Goal: Task Accomplishment & Management: Complete application form

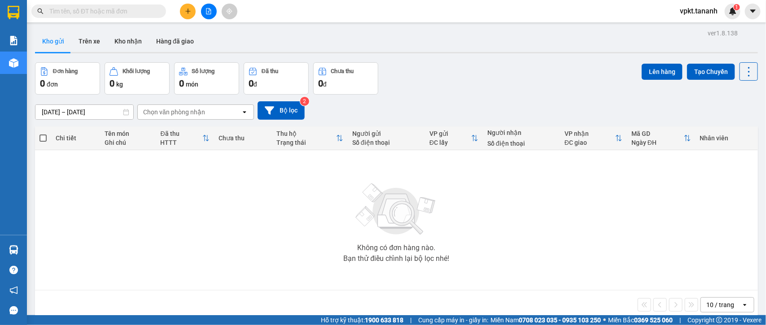
click at [186, 9] on icon "plus" at bounding box center [188, 11] width 6 height 6
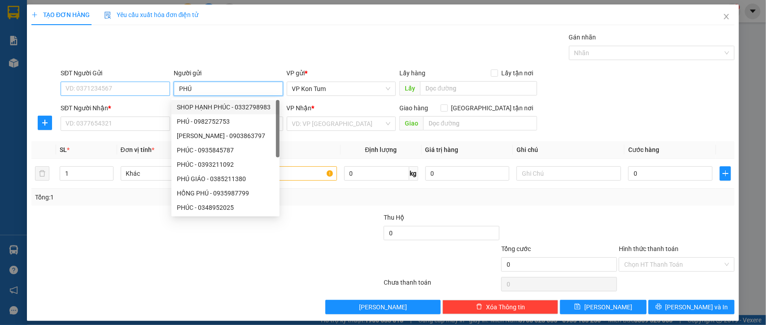
type input "PHÚ"
click at [120, 92] on input "SĐT Người Gửi" at bounding box center [115, 89] width 109 height 14
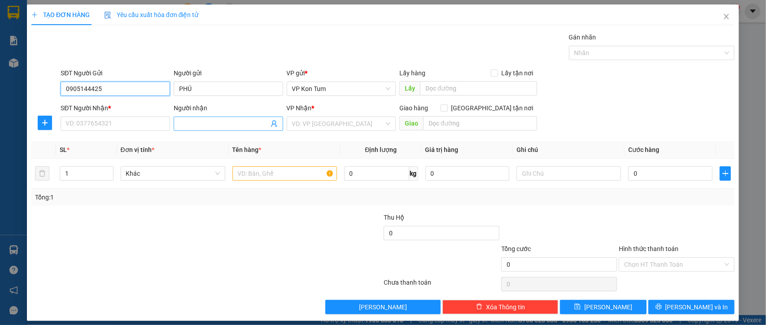
type input "0905144425"
click at [188, 118] on span at bounding box center [228, 124] width 109 height 14
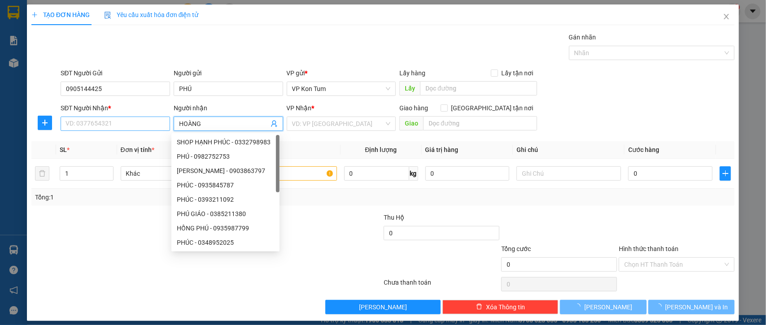
type input "HOÀNG"
click at [90, 125] on input "SĐT Người Nhận *" at bounding box center [115, 124] width 109 height 14
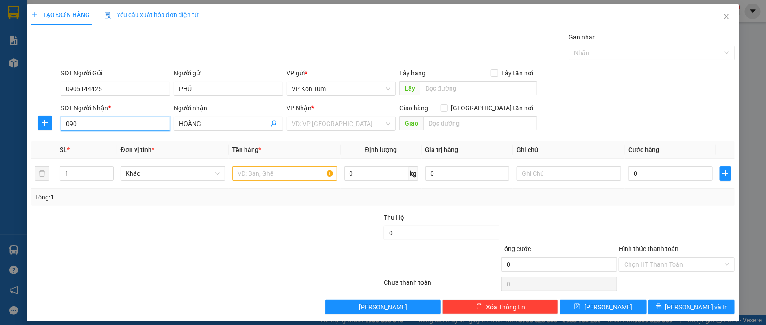
type input "0905"
drag, startPoint x: 90, startPoint y: 125, endPoint x: 0, endPoint y: 110, distance: 90.9
click at [0, 110] on div "TẠO ĐƠN HÀNG Yêu cầu xuất hóa đơn điện tử Transit Pickup Surcharge Ids Transit …" at bounding box center [383, 162] width 766 height 325
type input "0911683444"
click at [350, 122] on input "search" at bounding box center [338, 123] width 92 height 13
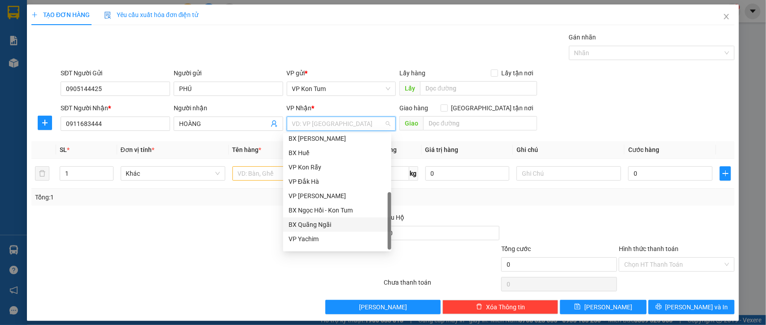
scroll to position [100, 0]
click at [340, 212] on div "BX Quãng Ngãi" at bounding box center [336, 214] width 97 height 10
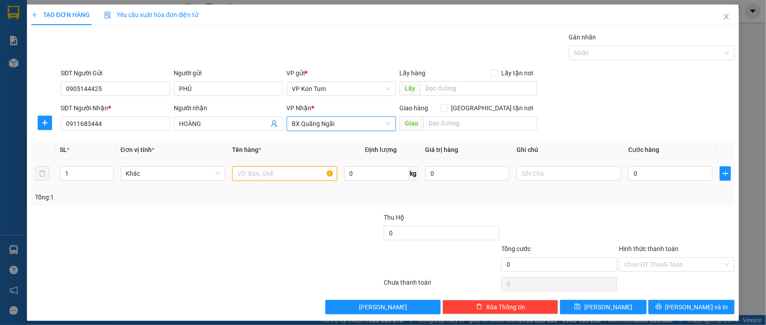
click at [286, 175] on input "text" at bounding box center [284, 173] width 105 height 14
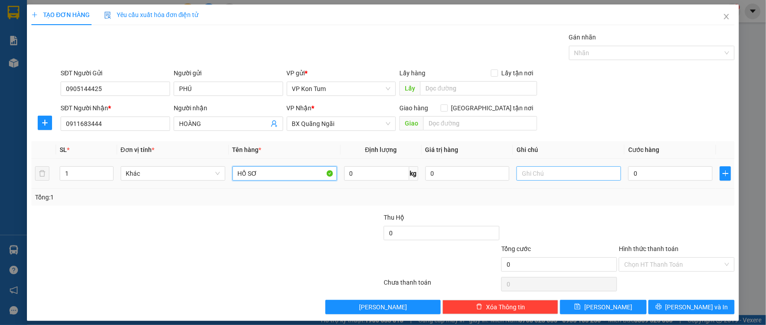
type input "HỒ SƠ"
click at [537, 176] on input "text" at bounding box center [568, 173] width 105 height 14
type input "TM"
click at [669, 169] on input "0" at bounding box center [670, 173] width 84 height 14
type input "3"
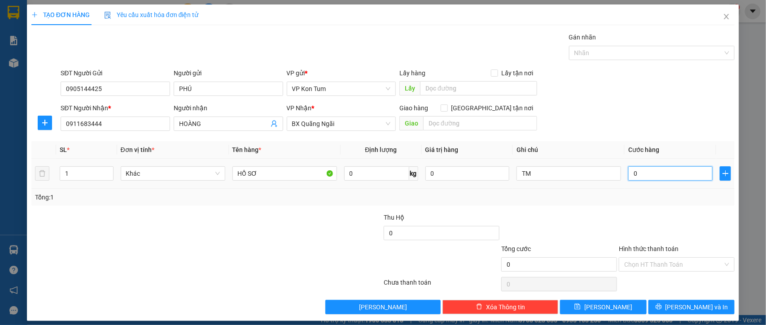
type input "3"
type input "30"
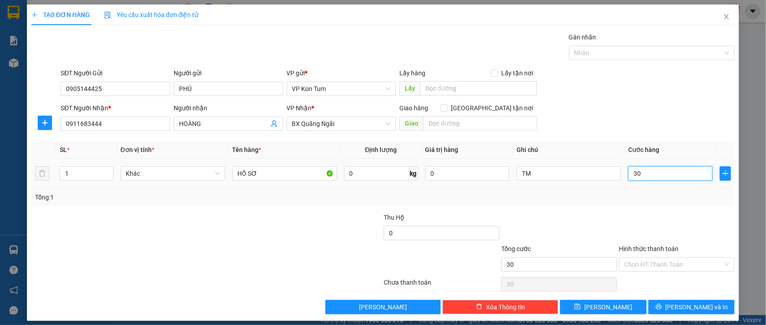
type input "300"
type input "3.000"
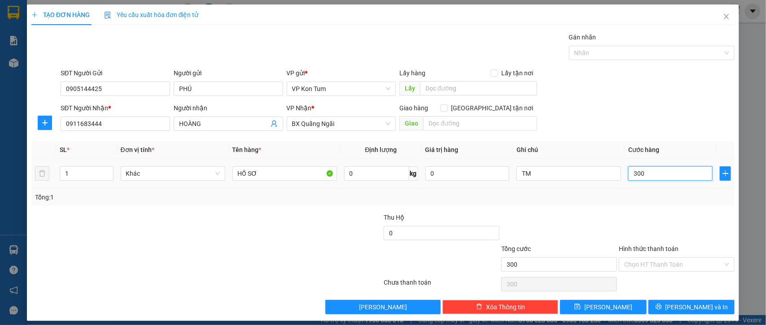
type input "3.000"
type input "30.000"
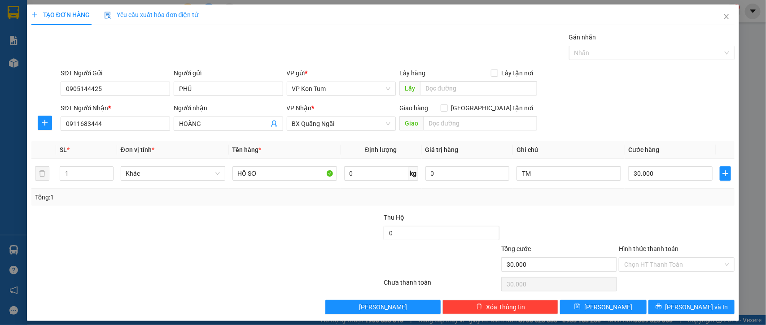
click at [633, 116] on div "SĐT Người Nhận * 0911683444 Người nhận HOÀNG VP Nhận * BX Quãng Ngãi Giao hàng …" at bounding box center [397, 118] width 677 height 31
click at [649, 262] on input "Hình thức thanh toán" at bounding box center [673, 264] width 99 height 13
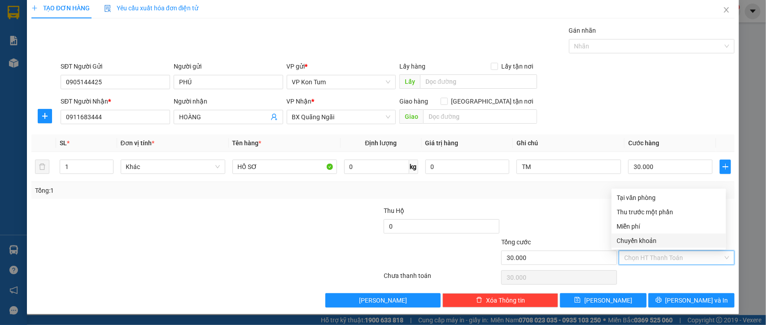
scroll to position [8, 0]
click at [580, 212] on div at bounding box center [559, 221] width 118 height 31
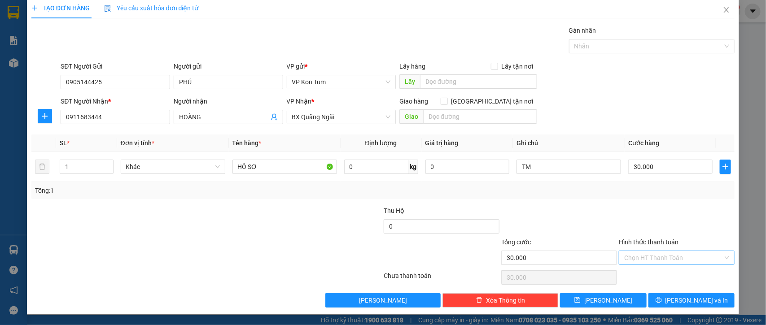
click at [664, 256] on input "Hình thức thanh toán" at bounding box center [673, 257] width 99 height 13
click at [631, 194] on div "Tại văn phòng" at bounding box center [669, 197] width 104 height 10
type input "0"
click at [465, 171] on input "0" at bounding box center [467, 167] width 84 height 14
click at [365, 165] on input "0" at bounding box center [376, 167] width 65 height 14
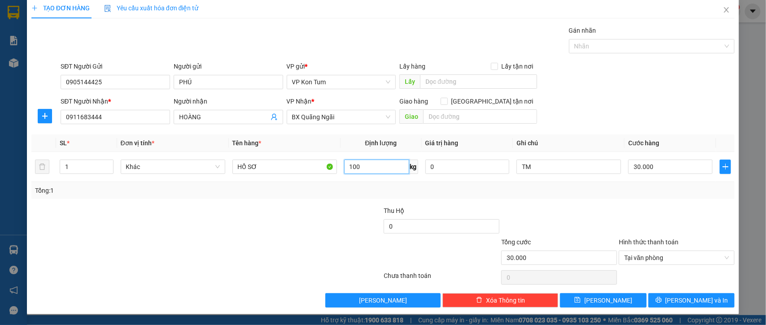
type input "100"
click at [381, 184] on div "Tổng: 1" at bounding box center [382, 190] width 703 height 17
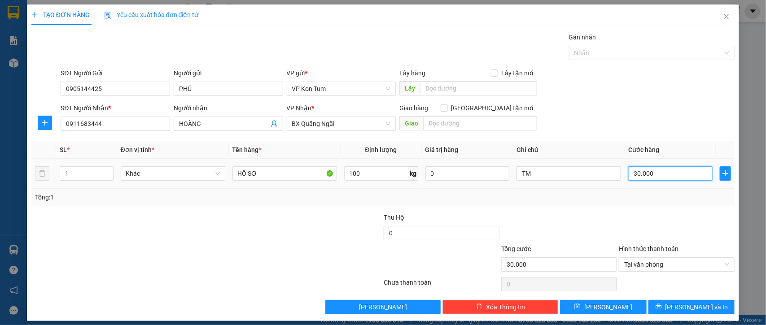
click at [649, 174] on input "30.000" at bounding box center [670, 173] width 84 height 14
click at [624, 210] on div "Transit Pickup Surcharge Ids Transit Deliver Surcharge Ids Transit Deliver Surc…" at bounding box center [382, 173] width 703 height 282
click at [641, 262] on span "Tại văn phòng" at bounding box center [676, 264] width 105 height 13
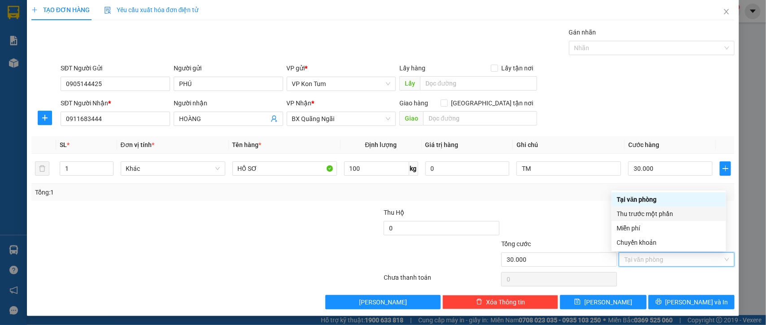
scroll to position [8, 0]
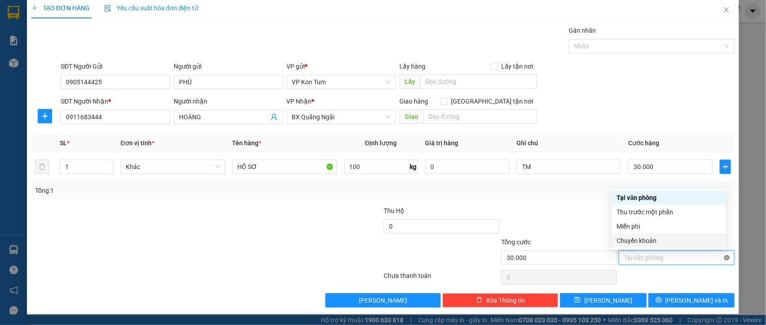
type input "30.000"
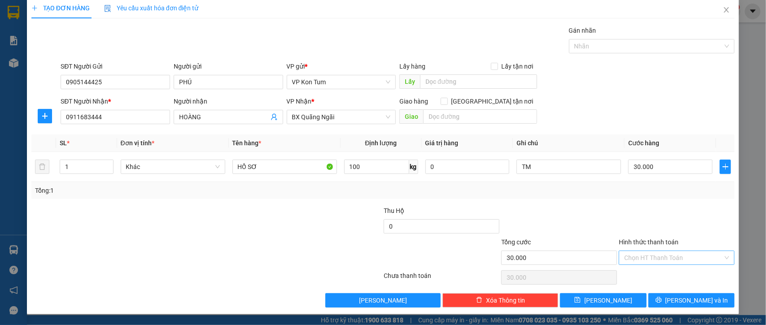
click at [582, 209] on div at bounding box center [559, 221] width 118 height 31
click at [561, 169] on input "TM" at bounding box center [568, 167] width 105 height 14
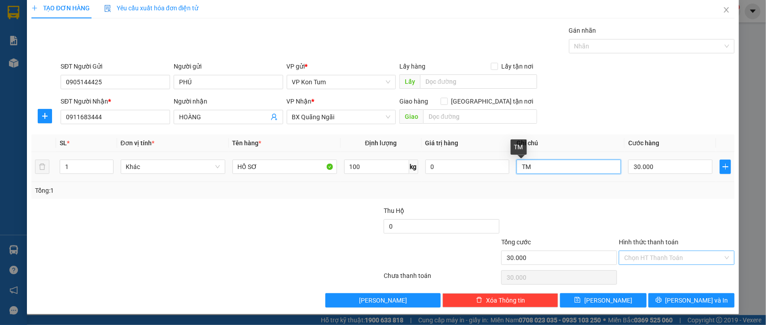
type input "T"
click at [566, 197] on div "Tổng: 1" at bounding box center [382, 190] width 703 height 17
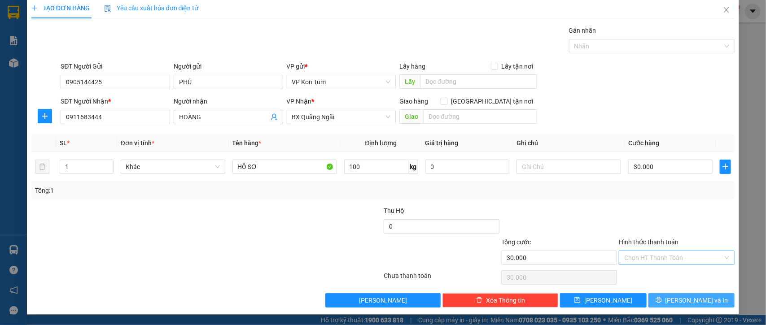
click at [676, 298] on span "[PERSON_NAME] và In" at bounding box center [696, 301] width 63 height 10
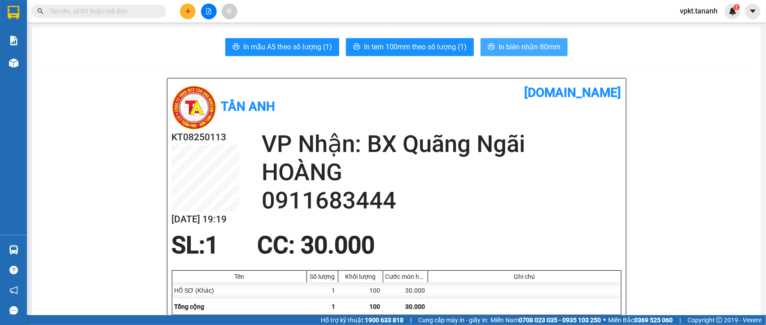
click at [508, 46] on span "In biên nhận 80mm" at bounding box center [529, 46] width 62 height 11
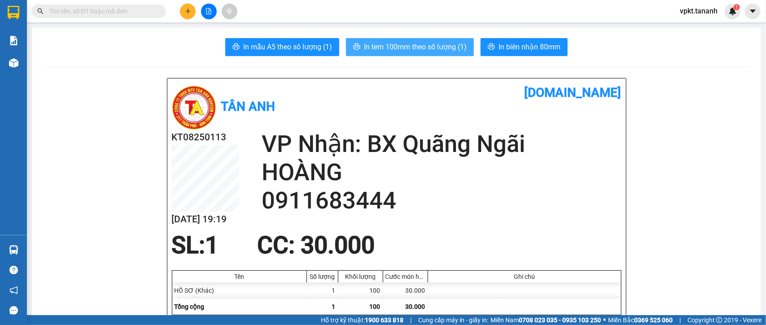
click at [424, 52] on span "In tem 100mm theo số lượng (1)" at bounding box center [415, 46] width 103 height 11
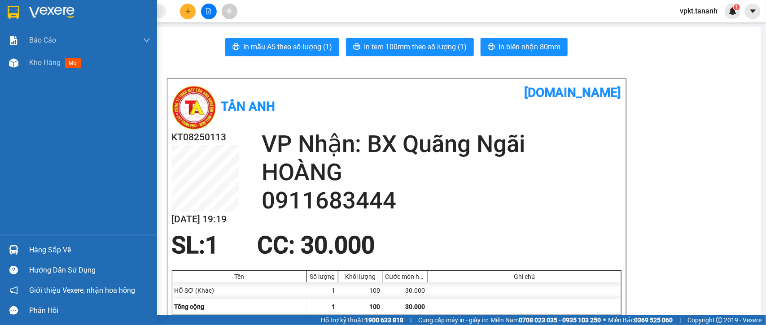
click at [3, 5] on div at bounding box center [78, 14] width 157 height 29
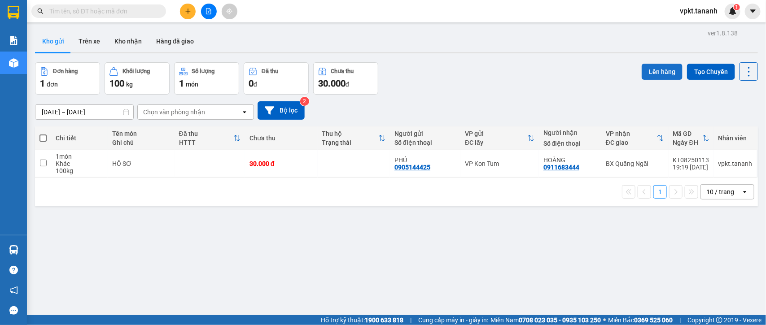
click at [650, 66] on button "Lên hàng" at bounding box center [661, 72] width 41 height 16
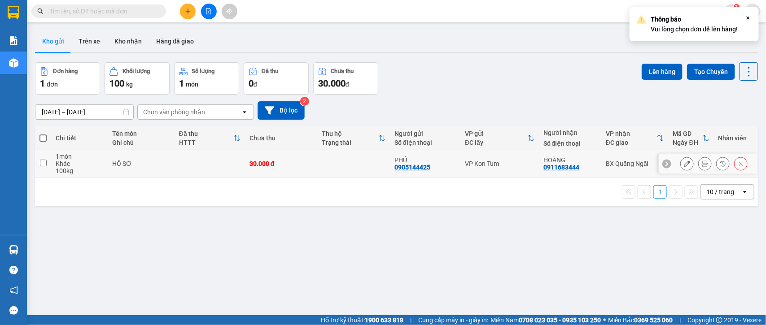
click at [41, 162] on input "checkbox" at bounding box center [43, 163] width 7 height 7
checkbox input "true"
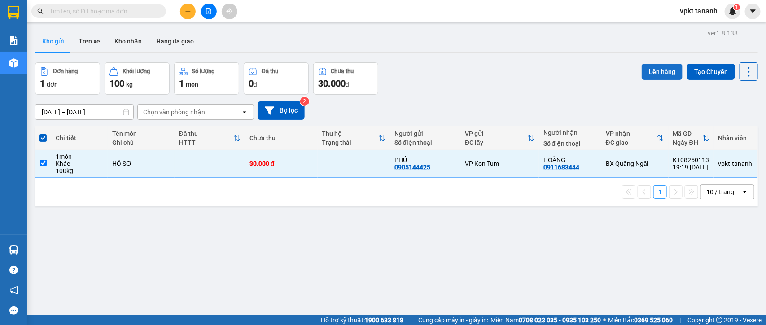
click at [661, 64] on button "Lên hàng" at bounding box center [661, 72] width 41 height 16
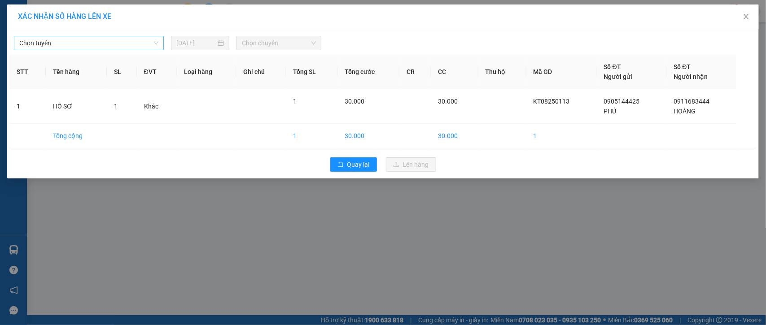
click at [139, 46] on span "Chọn tuyến" at bounding box center [88, 42] width 139 height 13
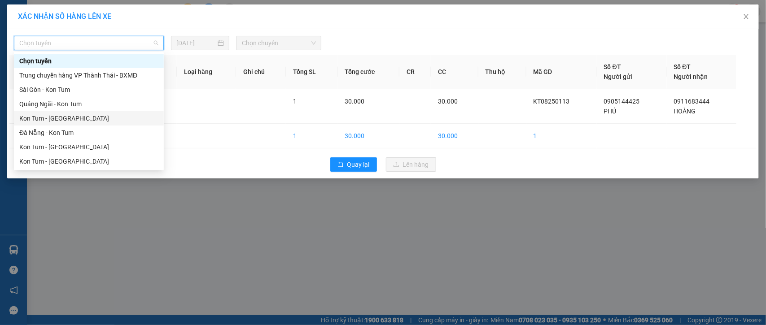
click at [95, 122] on div "Kon Tum - [GEOGRAPHIC_DATA]" at bounding box center [88, 118] width 139 height 10
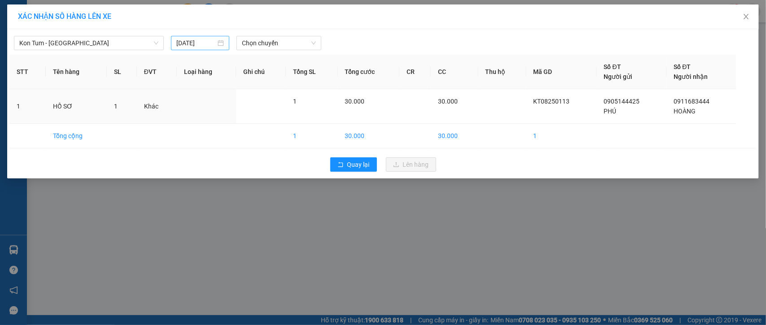
click at [223, 43] on div "[DATE]" at bounding box center [200, 43] width 48 height 10
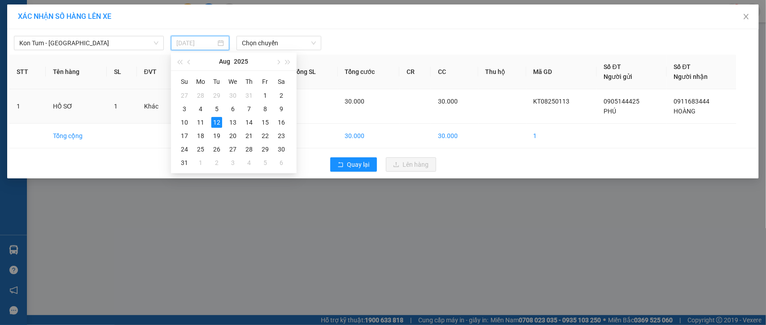
click at [213, 119] on div "12" at bounding box center [216, 122] width 11 height 11
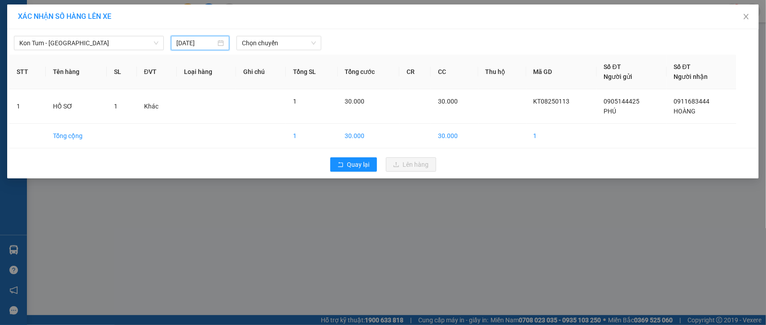
click at [208, 45] on input "[DATE]" at bounding box center [195, 43] width 39 height 10
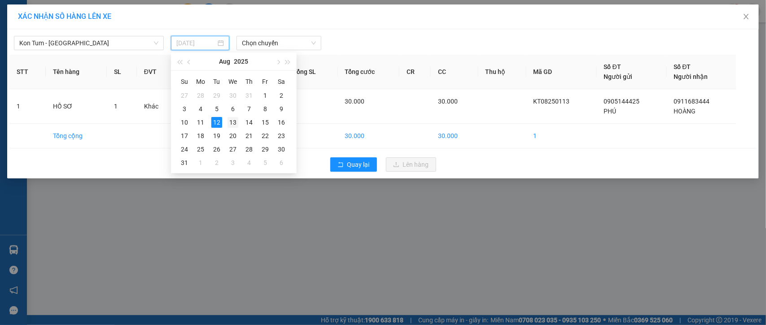
click at [227, 120] on div "13" at bounding box center [232, 122] width 11 height 11
type input "[DATE]"
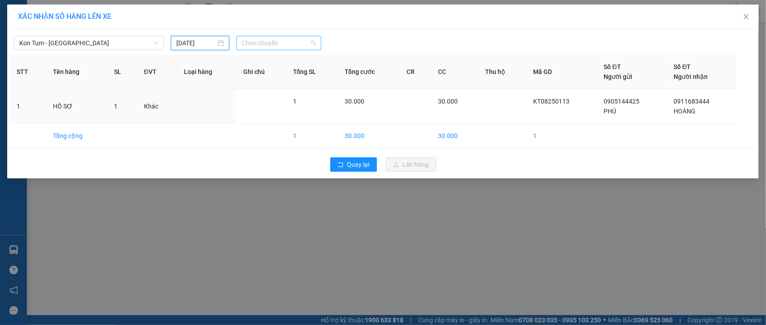
click at [272, 44] on span "Chọn chuyến" at bounding box center [279, 42] width 74 height 13
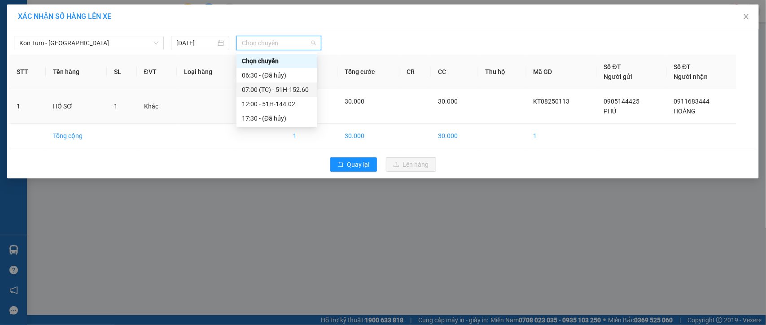
click at [294, 92] on div "07:00 (TC) - 51H-152.60" at bounding box center [277, 90] width 70 height 10
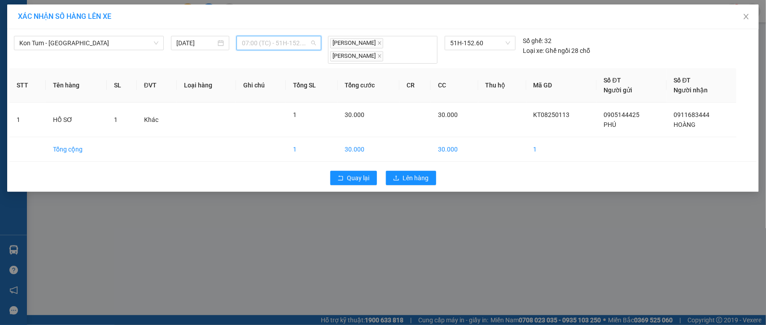
click at [312, 43] on span "07:00 (TC) - 51H-152.60" at bounding box center [279, 42] width 74 height 13
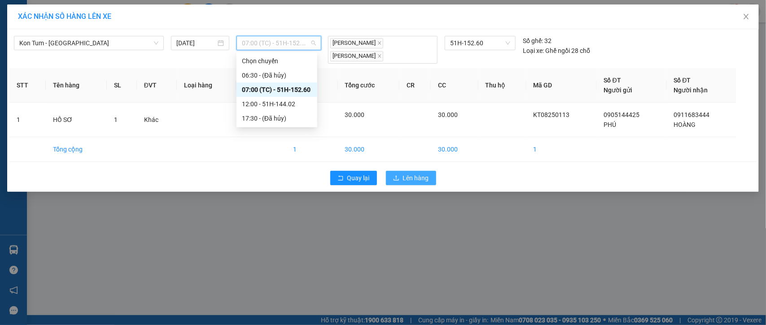
click at [426, 178] on span "Lên hàng" at bounding box center [416, 178] width 26 height 10
